Goal: Information Seeking & Learning: Learn about a topic

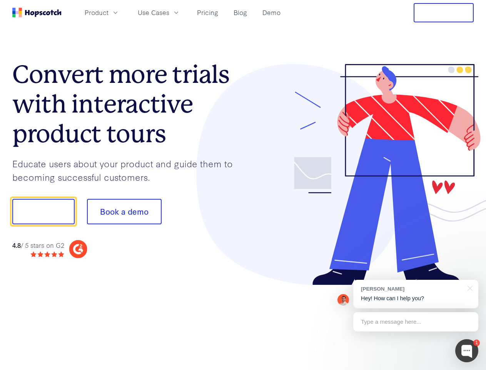
click at [243, 185] on div at bounding box center [358, 174] width 231 height 221
click at [109, 12] on span "Product" at bounding box center [97, 13] width 24 height 10
click at [169, 12] on span "Use Cases" at bounding box center [154, 13] width 32 height 10
click at [444, 13] on button "Free Trial" at bounding box center [444, 12] width 60 height 19
click at [43, 211] on button "Show me!" at bounding box center [43, 211] width 62 height 25
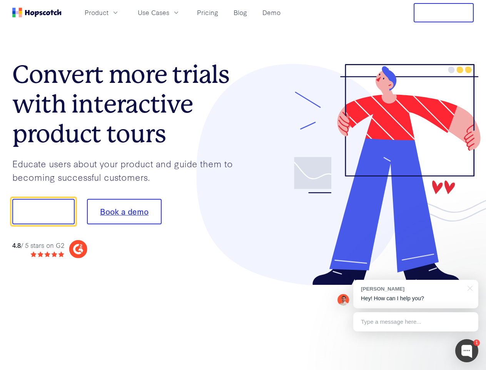
click at [124, 211] on button "Book a demo" at bounding box center [124, 211] width 75 height 25
click at [467, 350] on div at bounding box center [466, 350] width 23 height 23
click at [416, 294] on div "[PERSON_NAME] Hey! How can I help you?" at bounding box center [415, 293] width 125 height 28
click at [469, 287] on div at bounding box center [406, 210] width 144 height 257
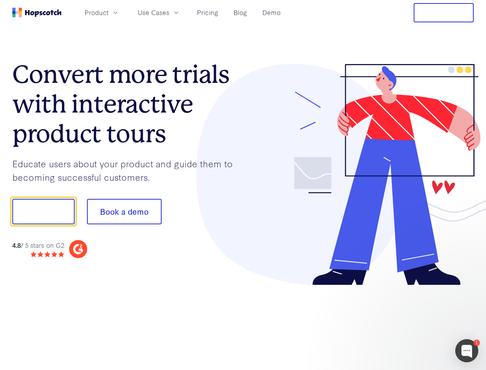
click at [416, 321] on div at bounding box center [406, 262] width 144 height 154
